Goal: Information Seeking & Learning: Learn about a topic

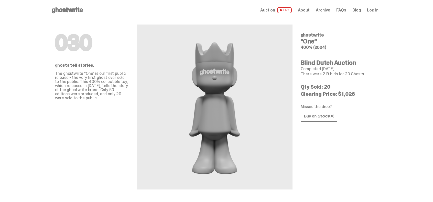
click at [63, 10] on use at bounding box center [67, 10] width 31 height 6
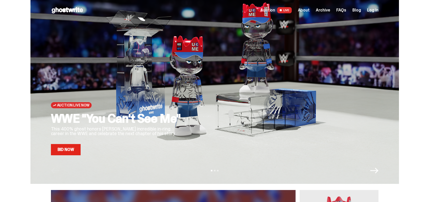
click at [329, 9] on span "Archive" at bounding box center [323, 10] width 14 height 4
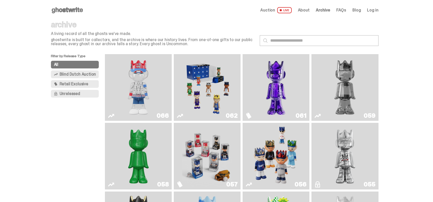
click at [205, 90] on img "Game Face (2025)" at bounding box center [207, 87] width 50 height 63
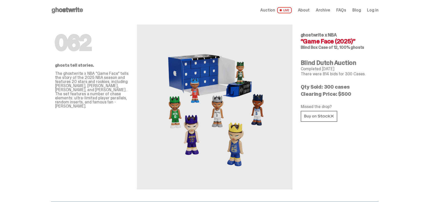
click at [328, 8] on span "Archive" at bounding box center [323, 10] width 14 height 4
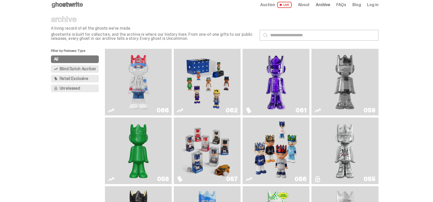
scroll to position [6, 0]
click at [82, 58] on button "All" at bounding box center [75, 59] width 48 height 8
click at [297, 32] on input "text" at bounding box center [319, 35] width 119 height 11
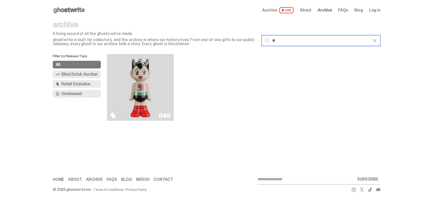
type input "*"
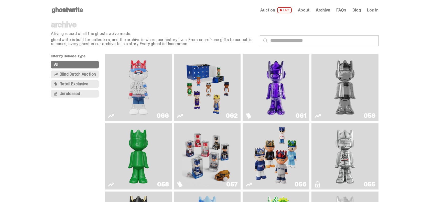
click at [75, 95] on span "Unreleased" at bounding box center [70, 94] width 20 height 4
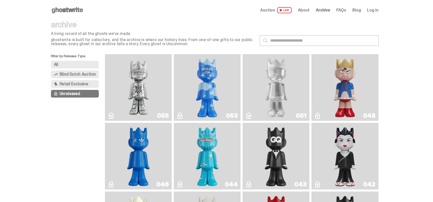
click at [72, 82] on span "Retail Exclusive" at bounding box center [74, 84] width 29 height 4
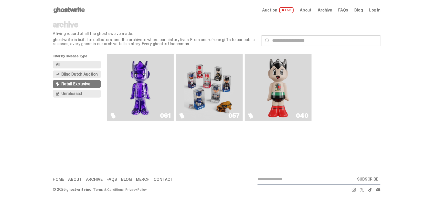
click at [76, 75] on span "Blind Dutch Auction" at bounding box center [79, 74] width 36 height 4
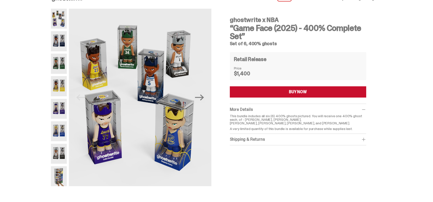
scroll to position [5, 0]
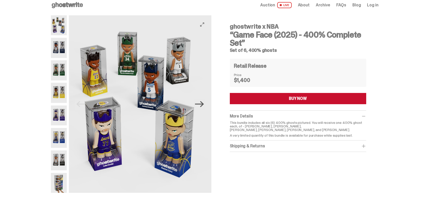
click at [203, 108] on icon "Next" at bounding box center [199, 104] width 9 height 9
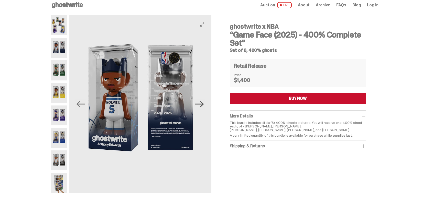
click at [203, 106] on icon "Next" at bounding box center [199, 104] width 9 height 6
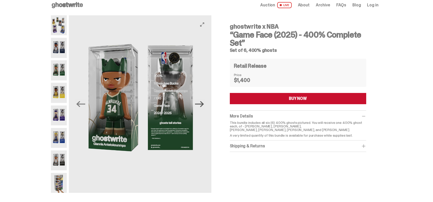
click at [203, 106] on icon "Next" at bounding box center [199, 104] width 9 height 6
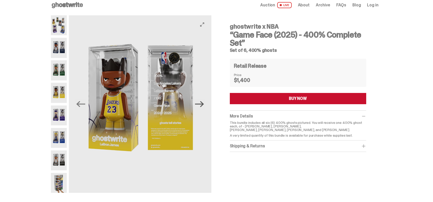
click at [203, 106] on icon "Next" at bounding box center [199, 104] width 9 height 6
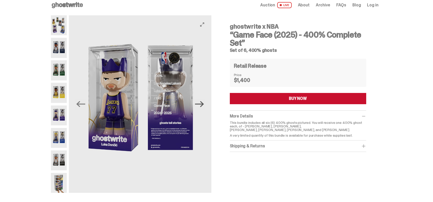
click at [203, 106] on icon "Next" at bounding box center [199, 104] width 9 height 6
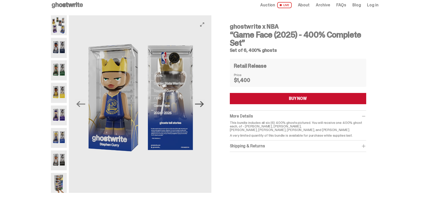
click at [203, 106] on icon "Next" at bounding box center [199, 104] width 9 height 6
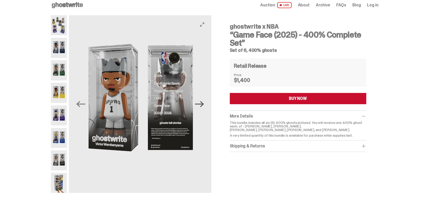
click at [203, 106] on icon "Next" at bounding box center [199, 104] width 9 height 6
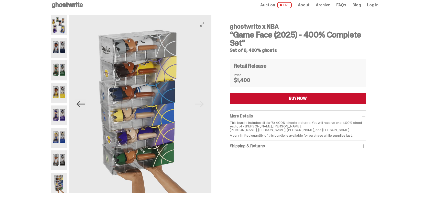
click at [79, 101] on icon "Previous" at bounding box center [80, 104] width 9 height 9
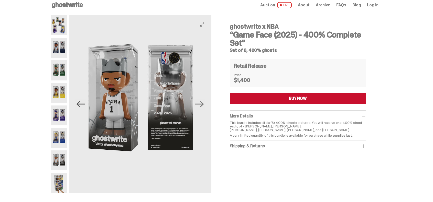
click at [79, 101] on icon "Previous" at bounding box center [80, 104] width 9 height 9
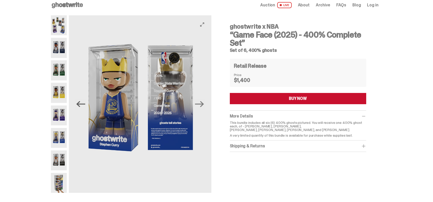
click at [79, 101] on icon "Previous" at bounding box center [80, 104] width 9 height 9
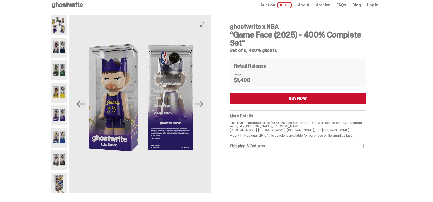
click at [79, 101] on icon "Previous" at bounding box center [80, 104] width 9 height 9
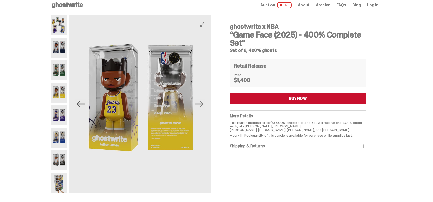
click at [79, 101] on icon "Previous" at bounding box center [80, 104] width 9 height 9
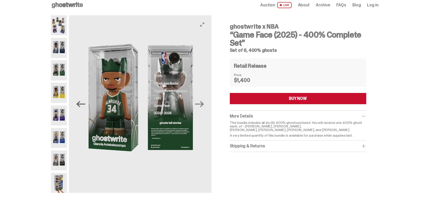
click at [79, 101] on icon "Previous" at bounding box center [80, 104] width 9 height 9
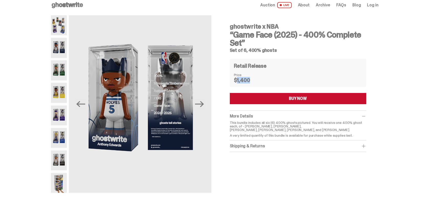
drag, startPoint x: 259, startPoint y: 82, endPoint x: 237, endPoint y: 80, distance: 22.3
click at [237, 80] on dd "$1,400" at bounding box center [247, 80] width 26 height 5
click at [34, 140] on div "ghostwrite x NBA “Game Face (2025) - 400% Complete Set” Set of 6, 400% ghosts P…" at bounding box center [214, 106] width 429 height 183
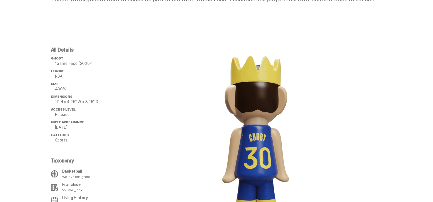
scroll to position [308, 0]
